Goal: Find specific page/section: Find specific page/section

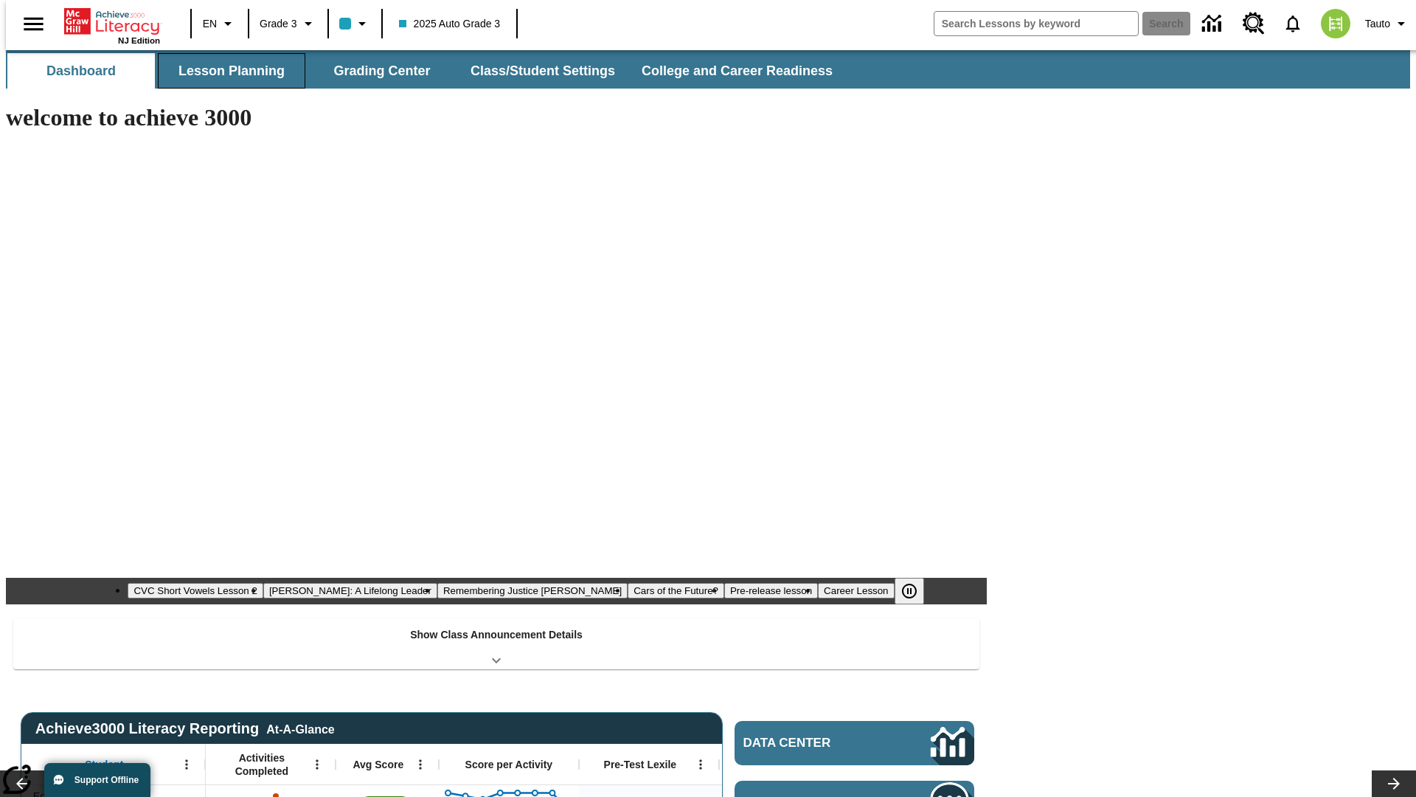
click at [226, 71] on button "Lesson Planning" at bounding box center [232, 70] width 148 height 35
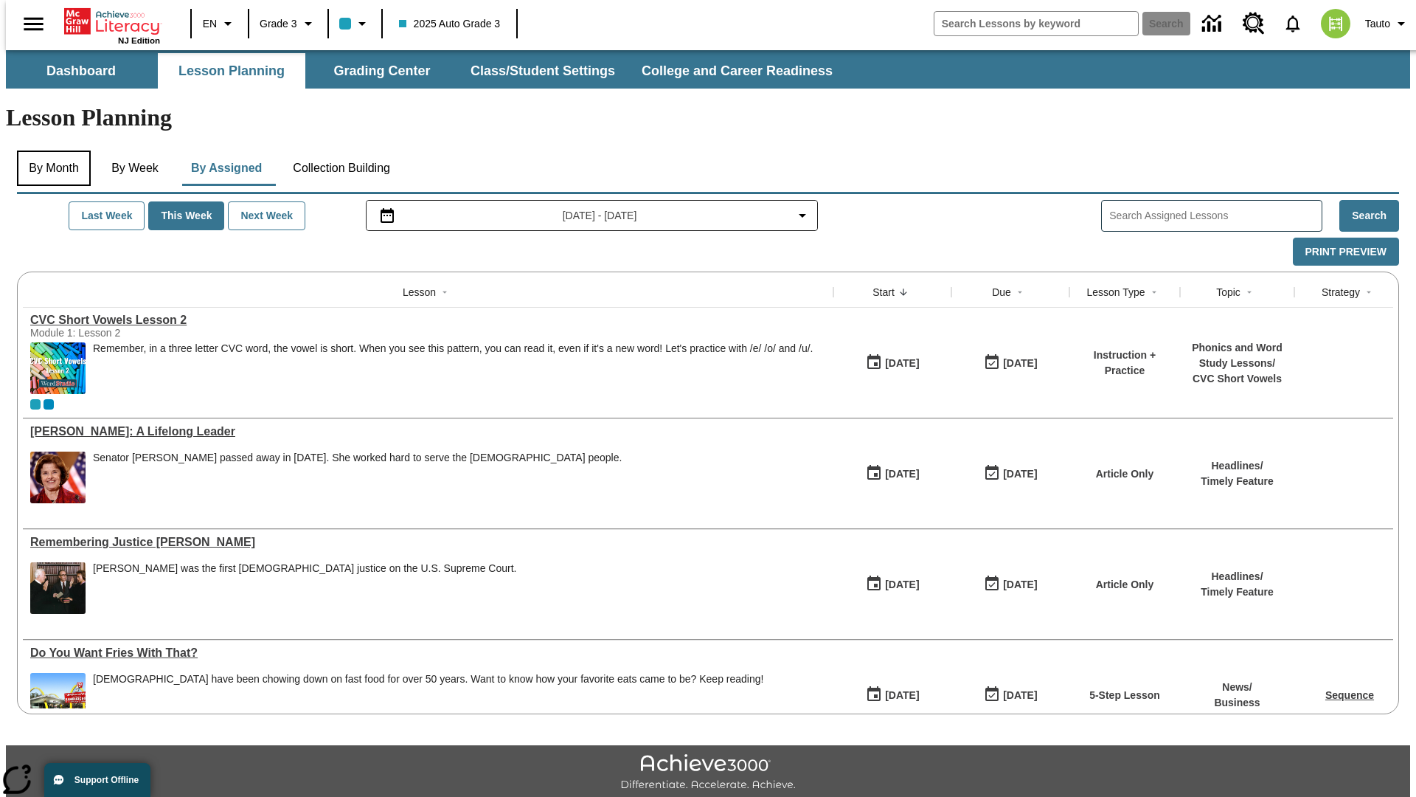
click at [49, 150] on button "By Month" at bounding box center [54, 167] width 74 height 35
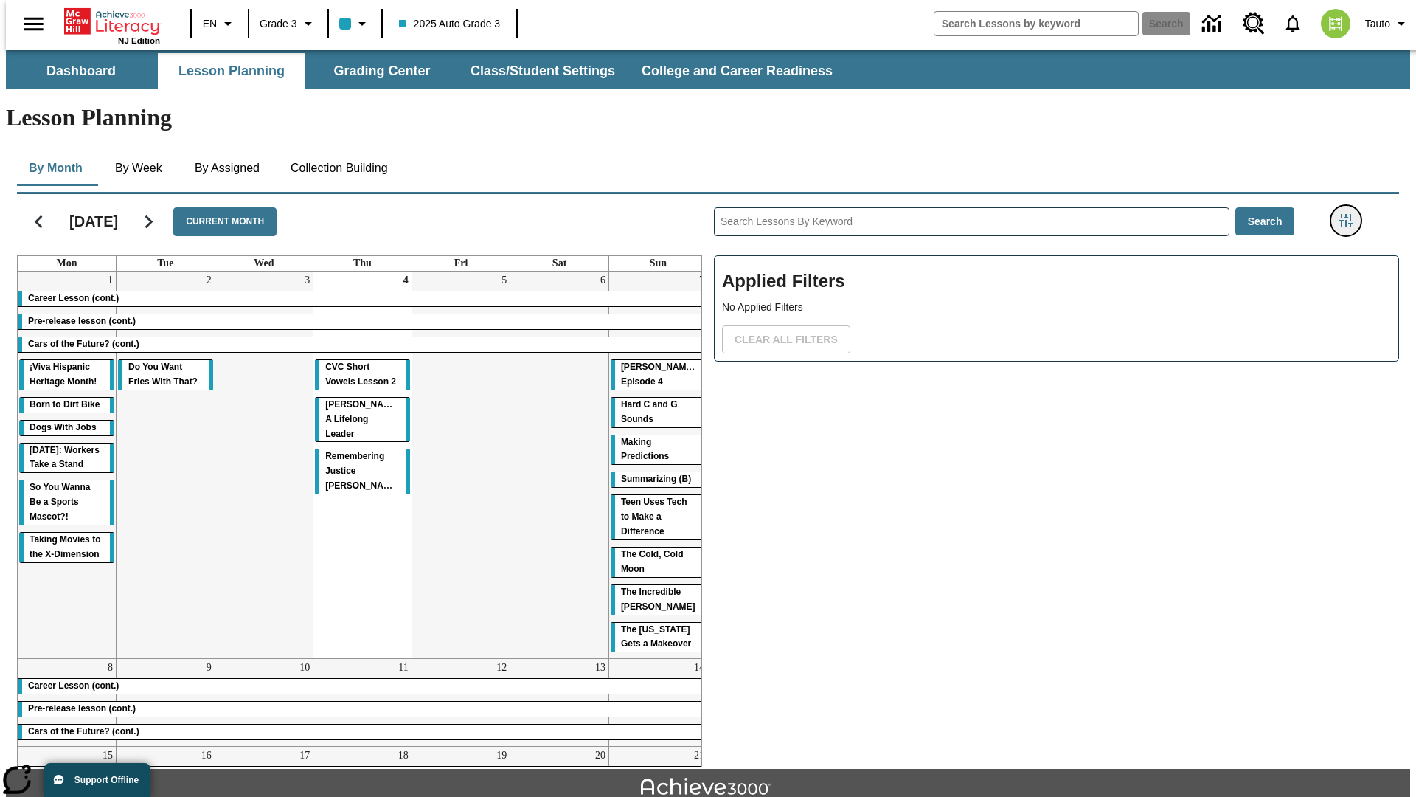
click at [1351, 214] on icon "Filters Side menu" at bounding box center [1346, 220] width 13 height 13
